Goal: Transaction & Acquisition: Purchase product/service

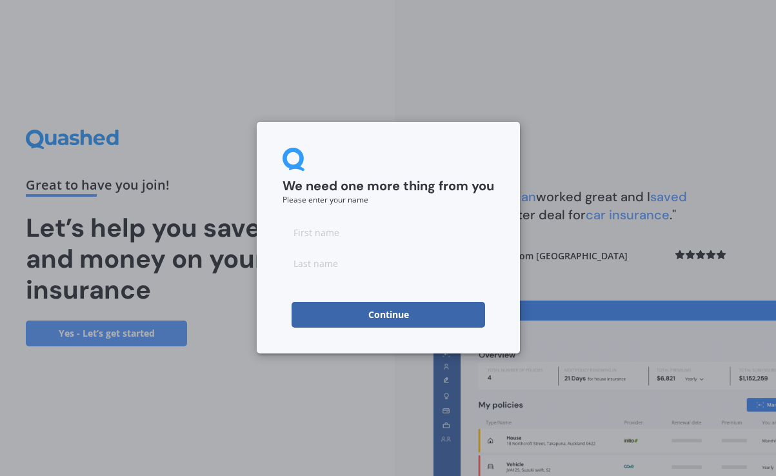
click at [340, 237] on input at bounding box center [389, 232] width 212 height 26
type input "[PERSON_NAME]"
click at [343, 261] on input at bounding box center [389, 263] width 212 height 26
type input "welham"
click at [352, 319] on button "Continue" at bounding box center [389, 315] width 194 height 26
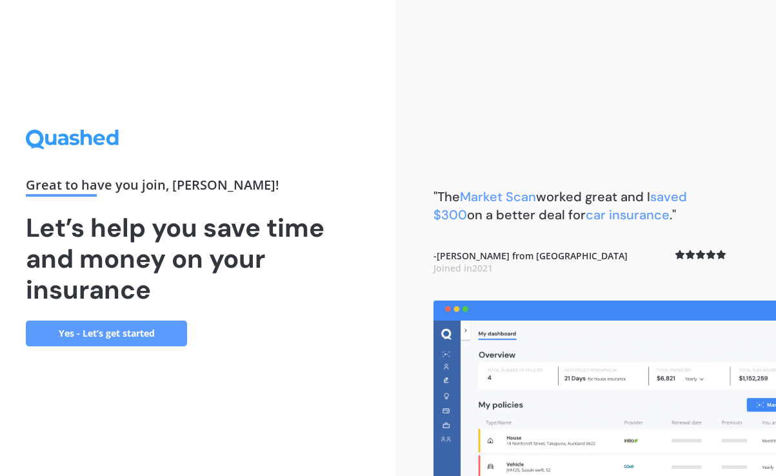
click at [105, 334] on link "Yes - Let’s get started" at bounding box center [106, 334] width 161 height 26
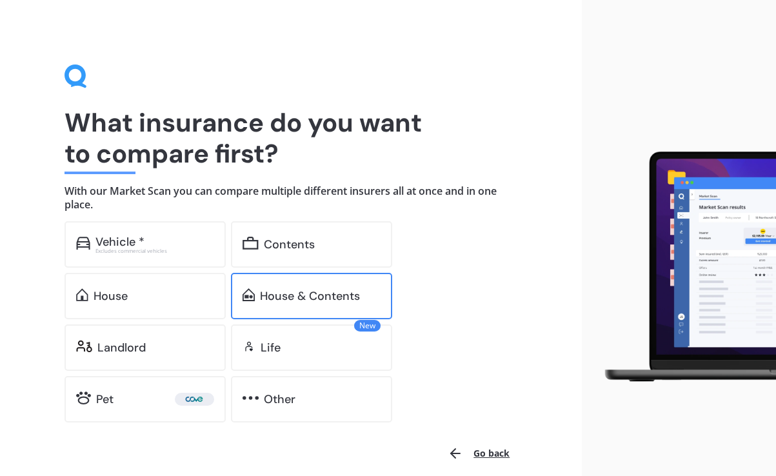
click at [281, 293] on div "House & Contents" at bounding box center [310, 296] width 100 height 13
